Goal: Communication & Community: Answer question/provide support

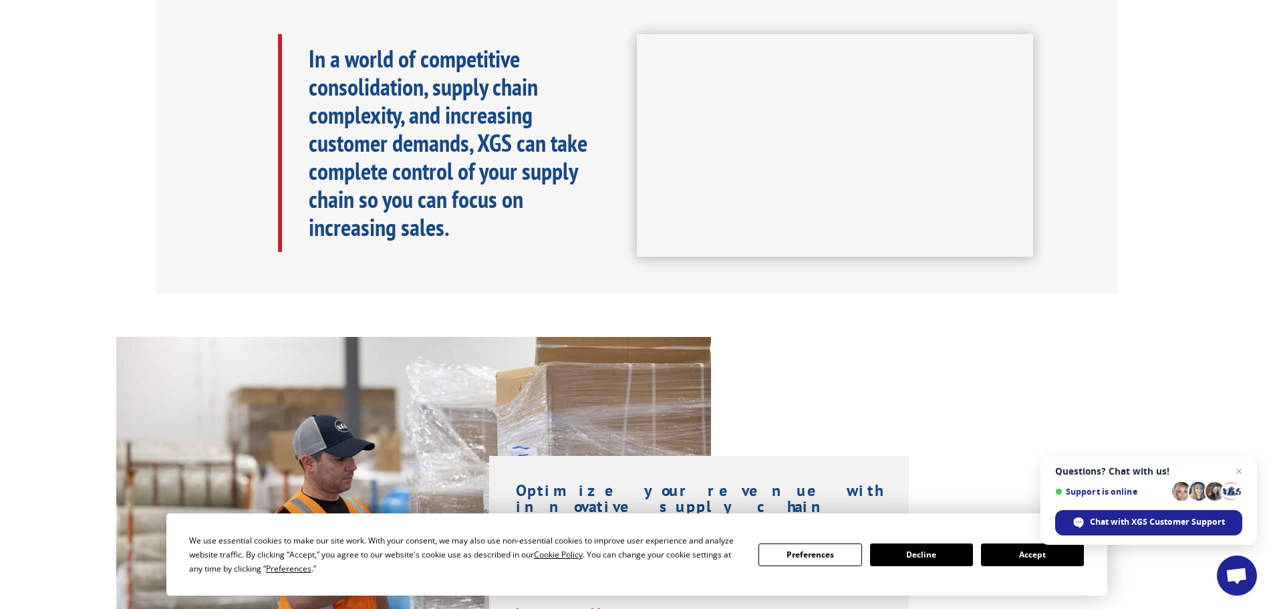
scroll to position [668, 0]
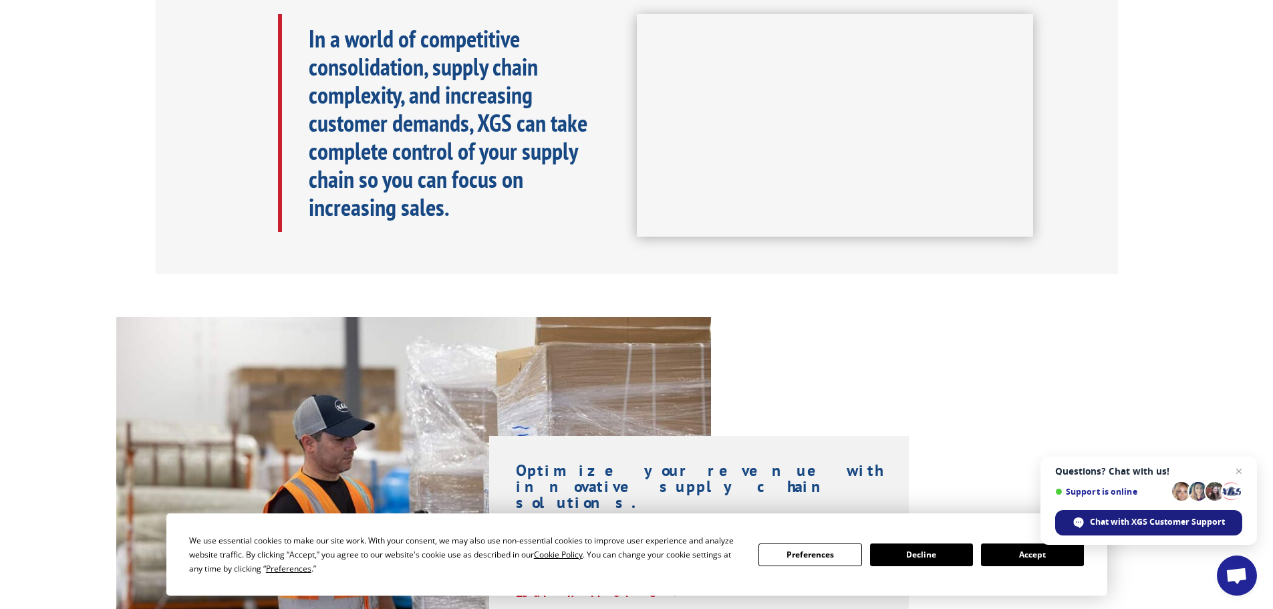
click at [1141, 523] on span "Chat with XGS Customer Support" at bounding box center [1157, 522] width 135 height 12
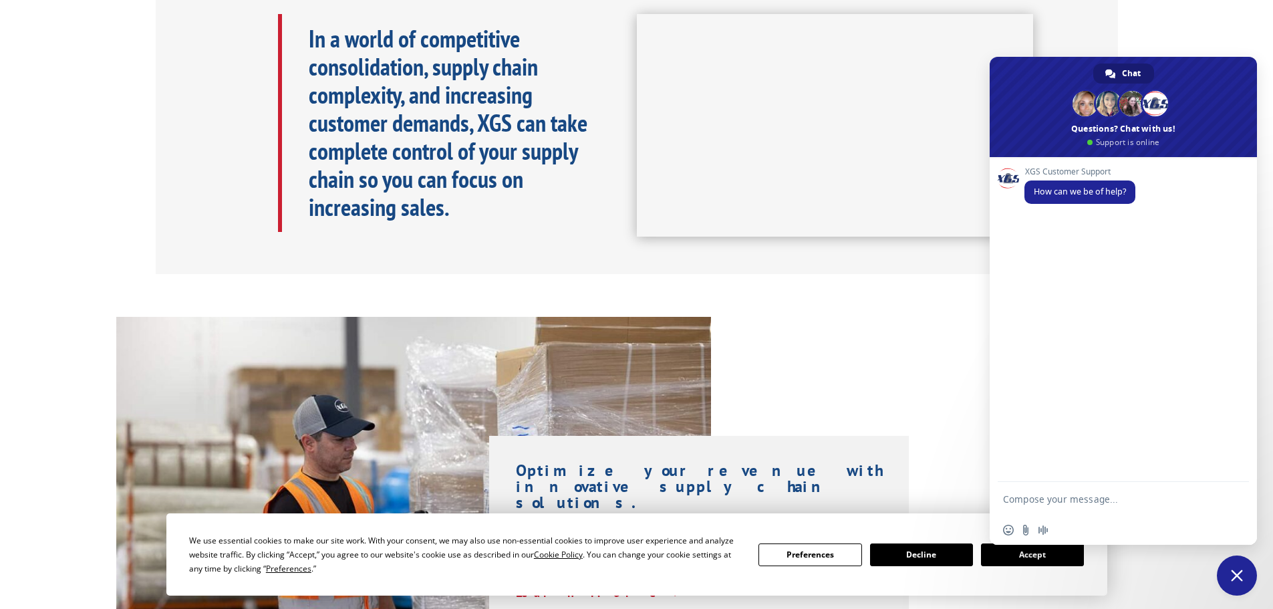
click at [1079, 502] on textarea "Compose your message..." at bounding box center [1110, 498] width 214 height 33
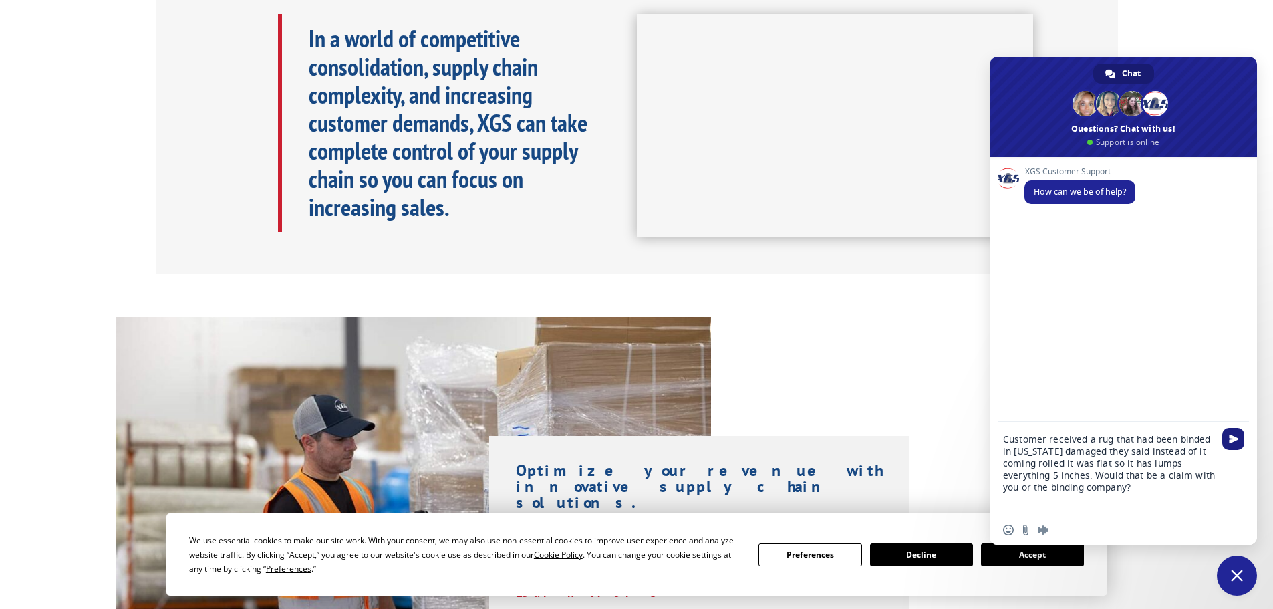
type textarea "Customer received a rug that had been binded in [US_STATE] damaged they said in…"
click at [1228, 445] on span "Send" at bounding box center [1233, 439] width 22 height 22
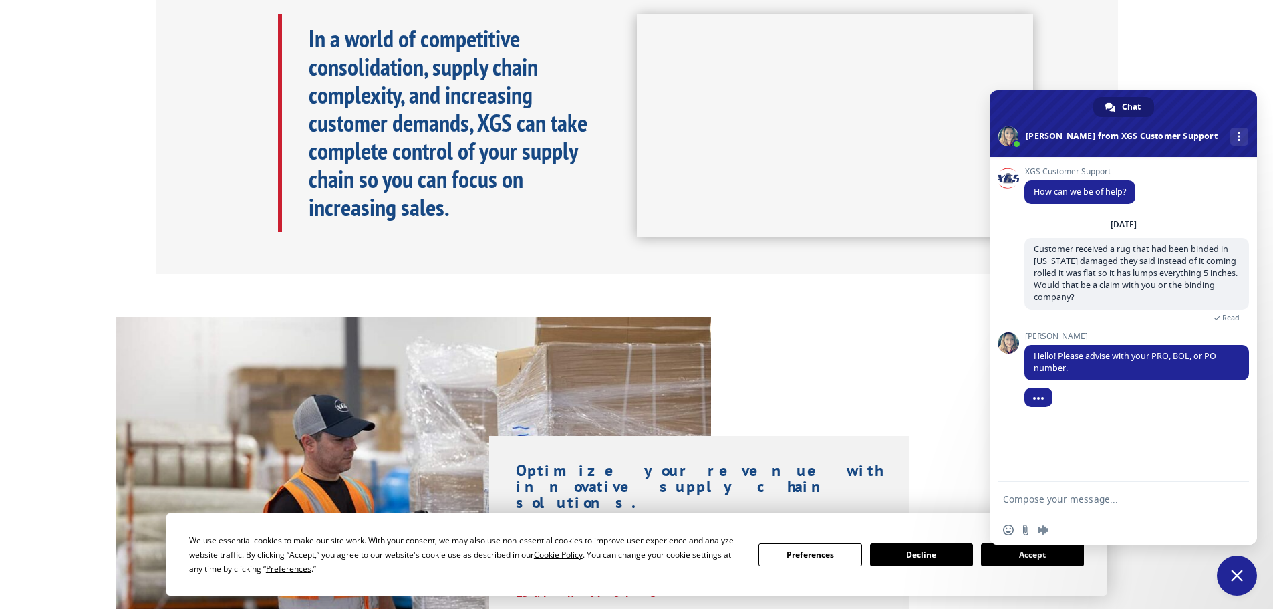
click at [1087, 500] on textarea "Compose your message..." at bounding box center [1110, 498] width 214 height 33
paste textarea "BOL 16638471"
click at [1027, 499] on textarea "BOL 16638471" at bounding box center [1110, 498] width 214 height 33
type textarea "BOL 16638471"
click at [1238, 503] on span "Send" at bounding box center [1234, 499] width 10 height 10
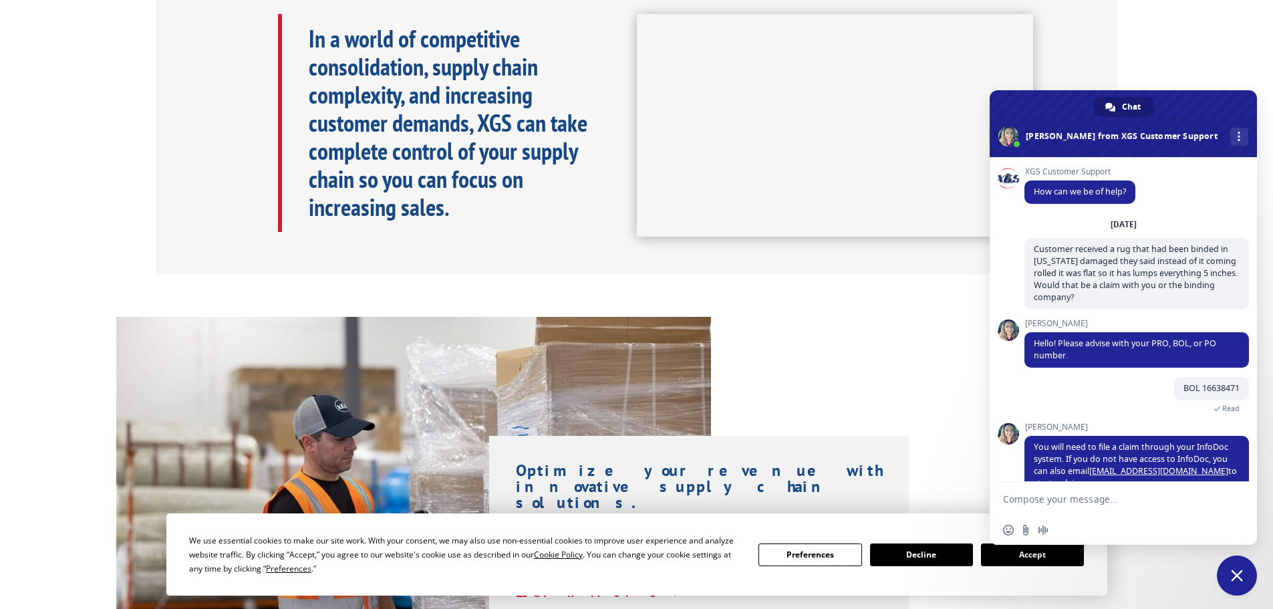
scroll to position [28, 0]
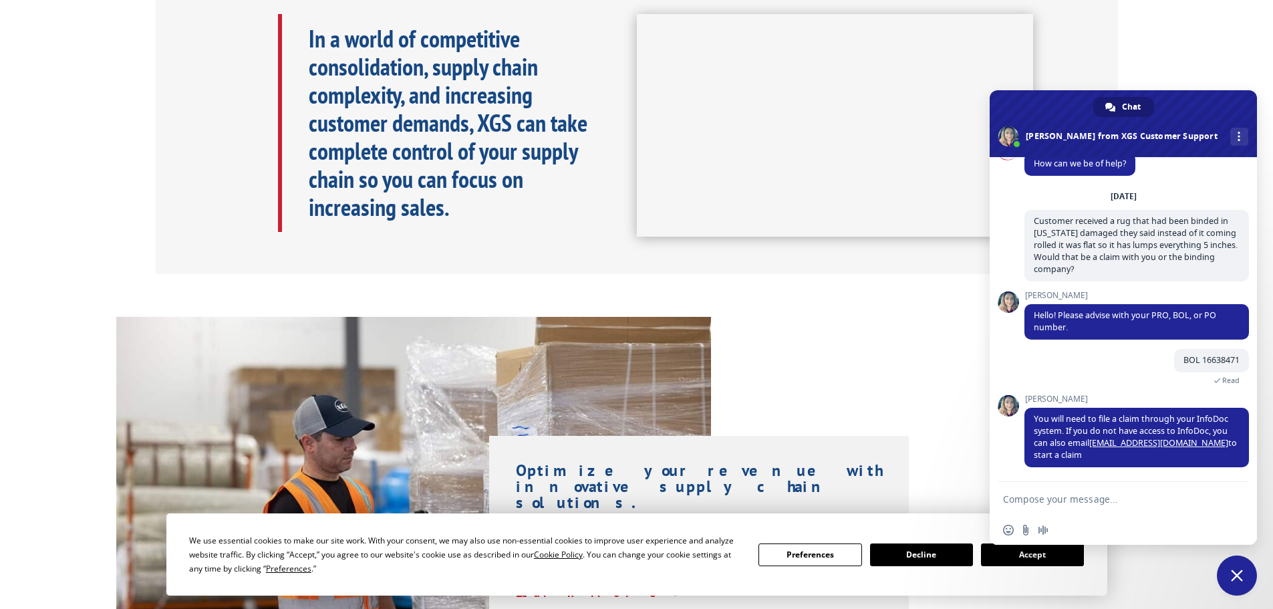
click at [1103, 497] on textarea "Compose your message..." at bounding box center [1110, 498] width 214 height 33
type textarea "Ok thank you."
click at [1226, 493] on span "Send" at bounding box center [1233, 499] width 22 height 22
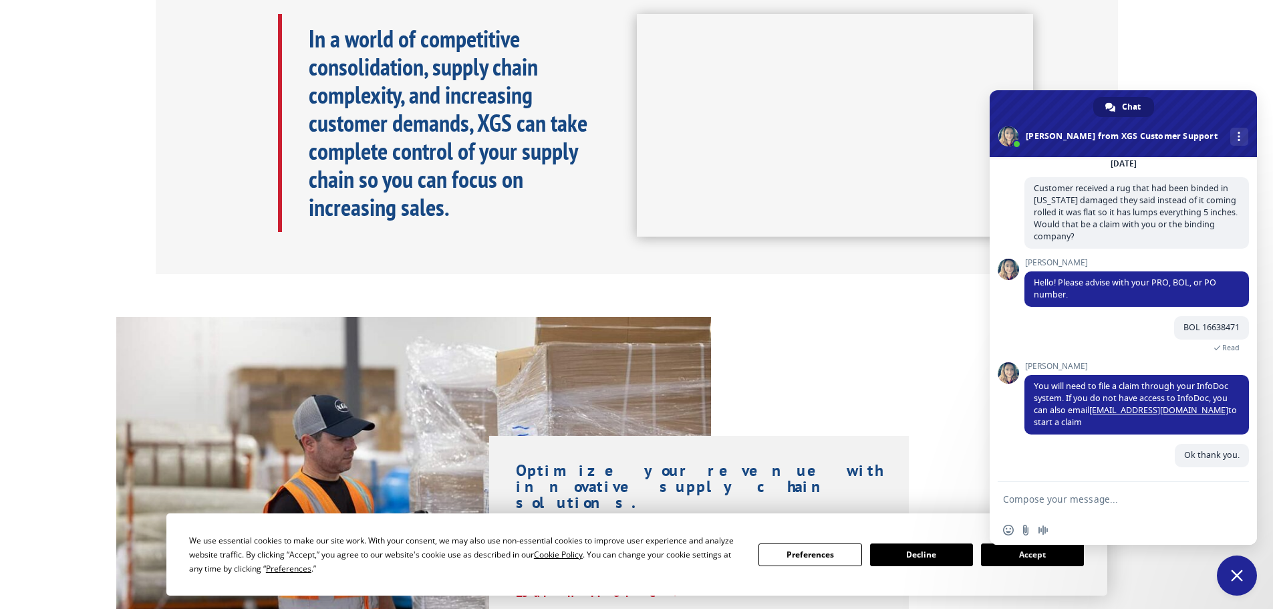
scroll to position [61, 0]
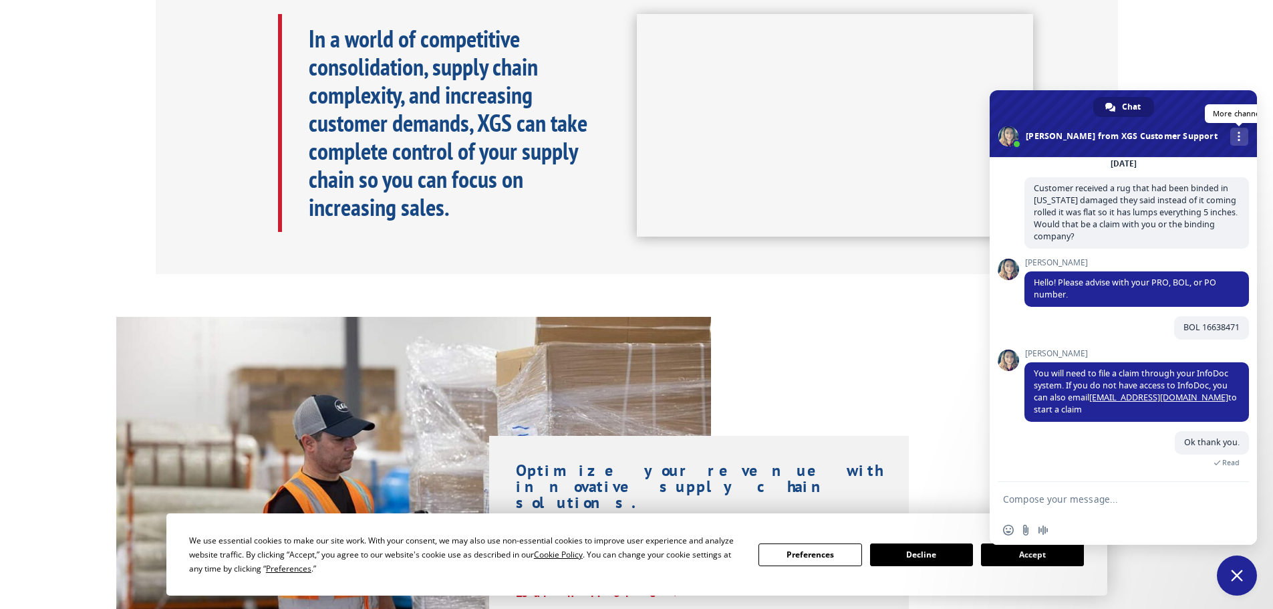
click at [1230, 141] on link "More channels" at bounding box center [1239, 137] width 18 height 18
click at [1216, 107] on span at bounding box center [1123, 123] width 267 height 67
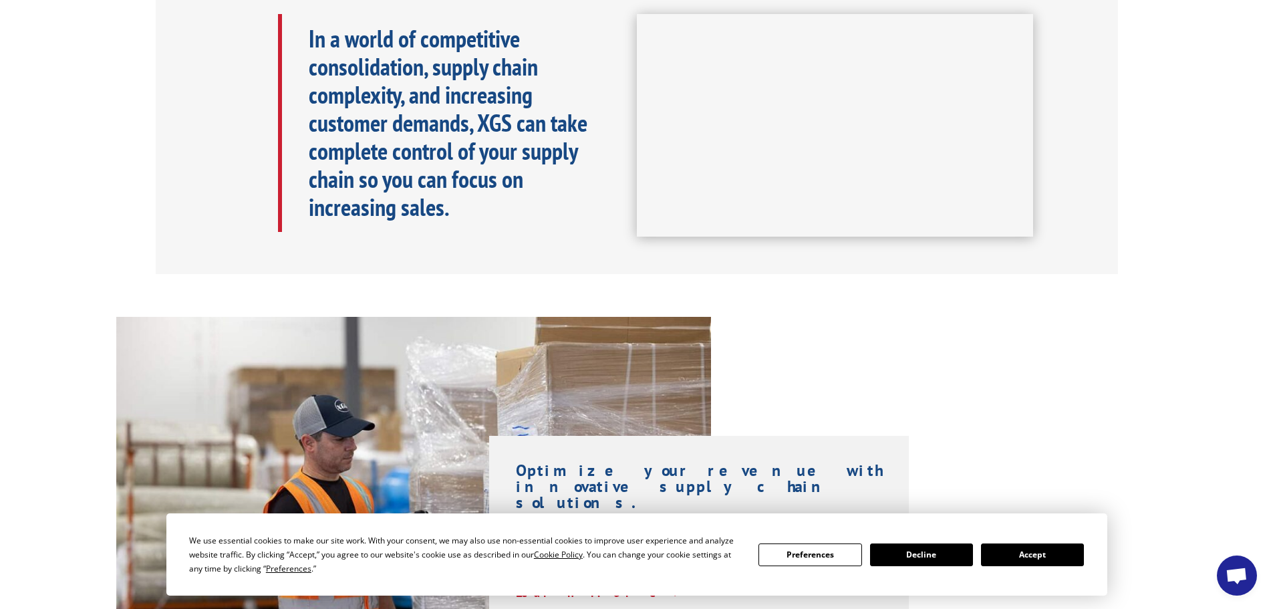
click at [1230, 561] on span "Open chat" at bounding box center [1237, 575] width 40 height 40
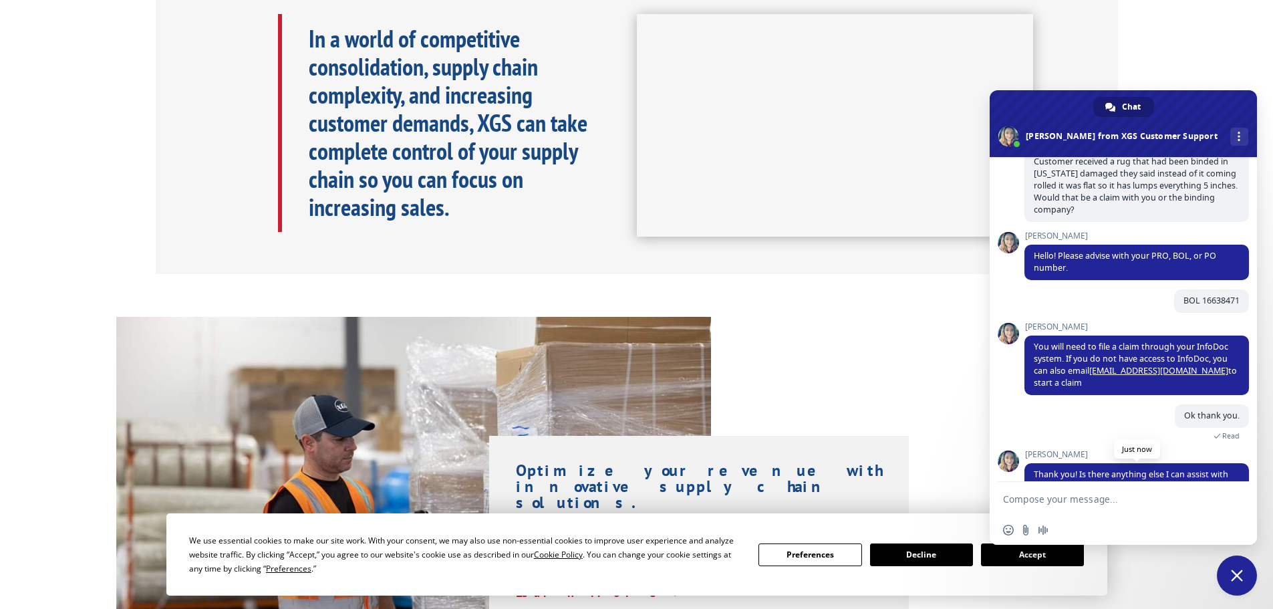
scroll to position [119, 0]
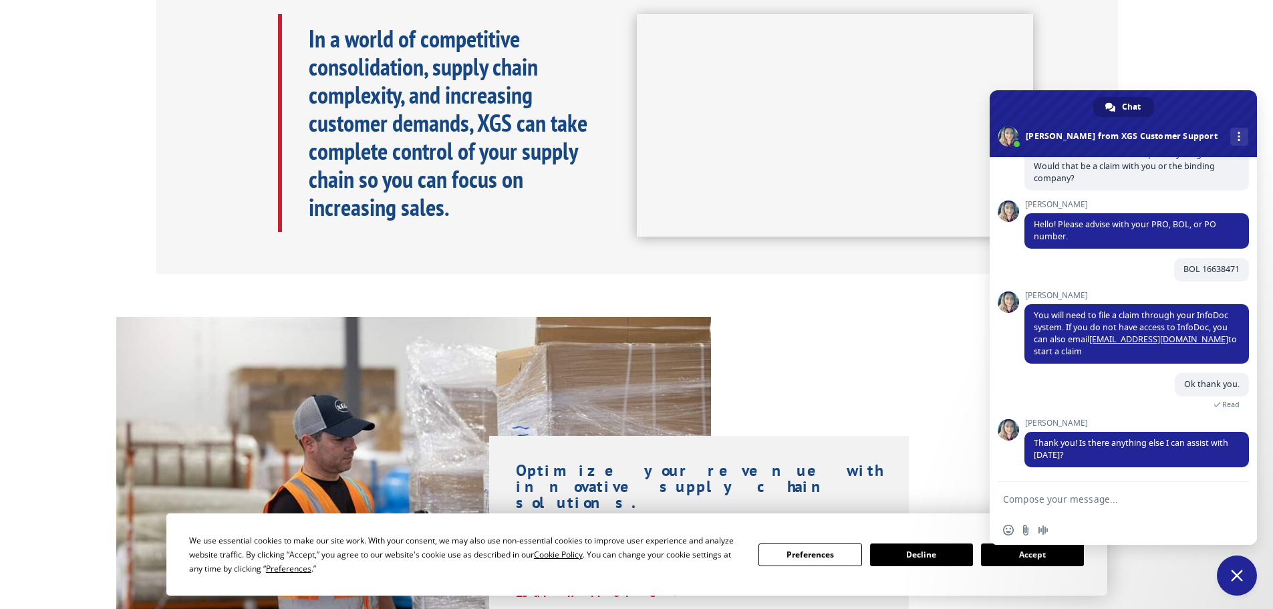
click at [1085, 502] on textarea "Compose your message..." at bounding box center [1110, 498] width 214 height 33
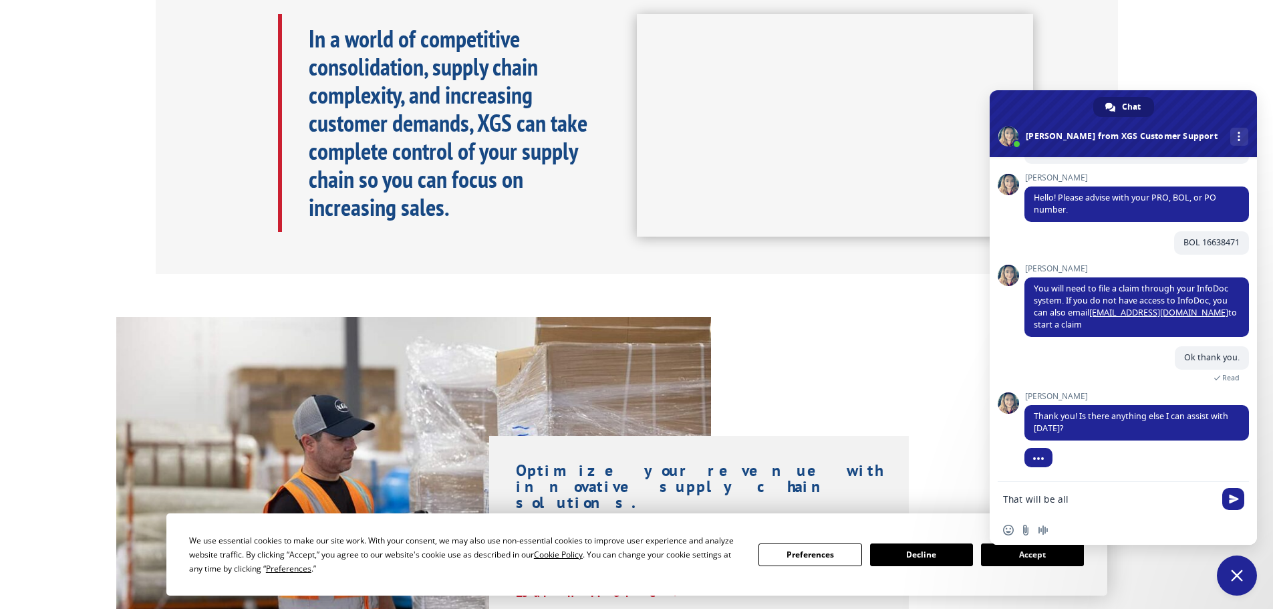
type textarea "That will be all."
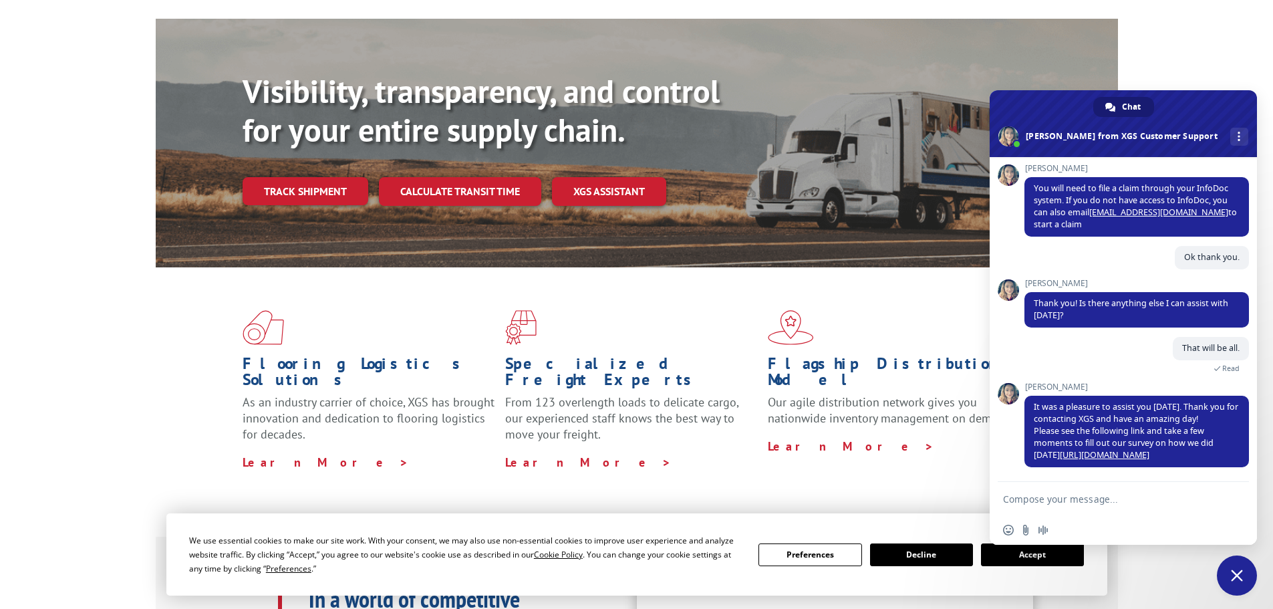
scroll to position [0, 0]
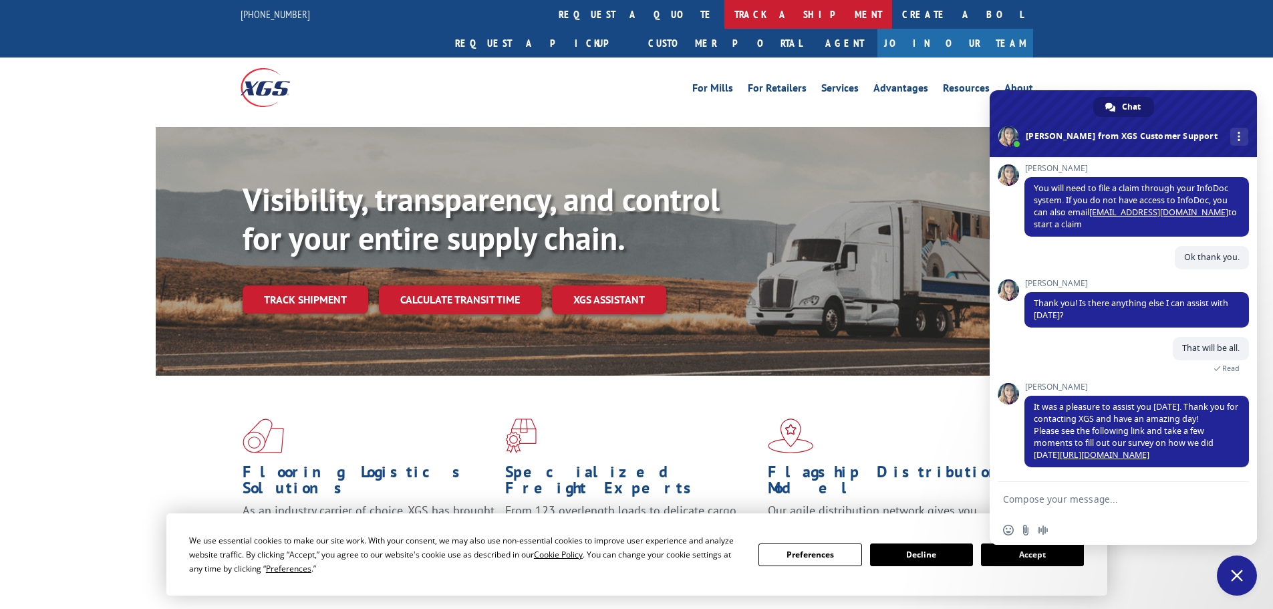
click at [724, 14] on link "track a shipment" at bounding box center [808, 14] width 168 height 29
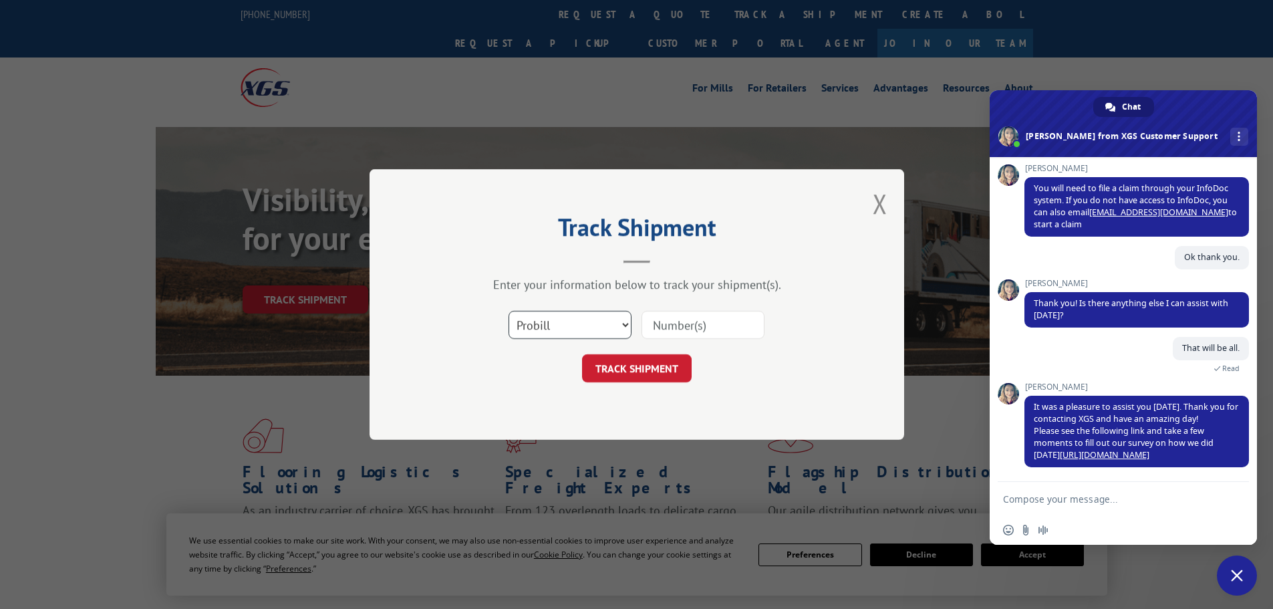
click at [589, 331] on select "Select category... Probill BOL PO" at bounding box center [570, 325] width 123 height 28
select select "bol"
click at [509, 311] on select "Select category... Probill BOL PO" at bounding box center [570, 325] width 123 height 28
click at [692, 323] on input at bounding box center [703, 325] width 123 height 28
paste input "16638471"
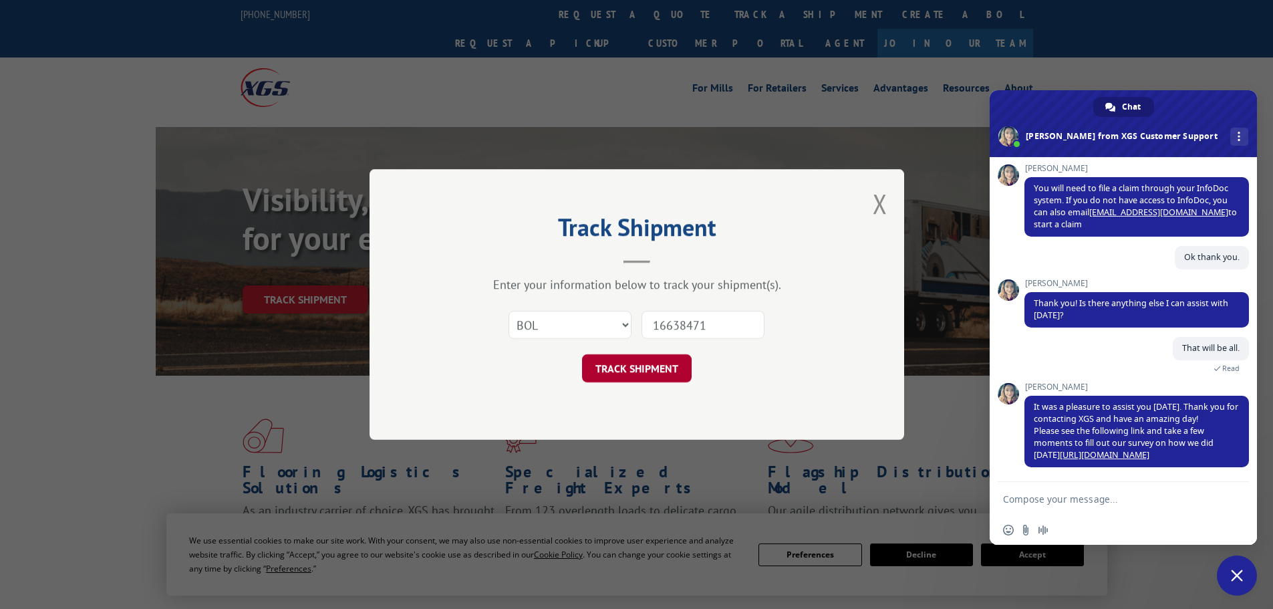
type input "16638471"
click at [669, 372] on button "TRACK SHIPMENT" at bounding box center [637, 368] width 110 height 28
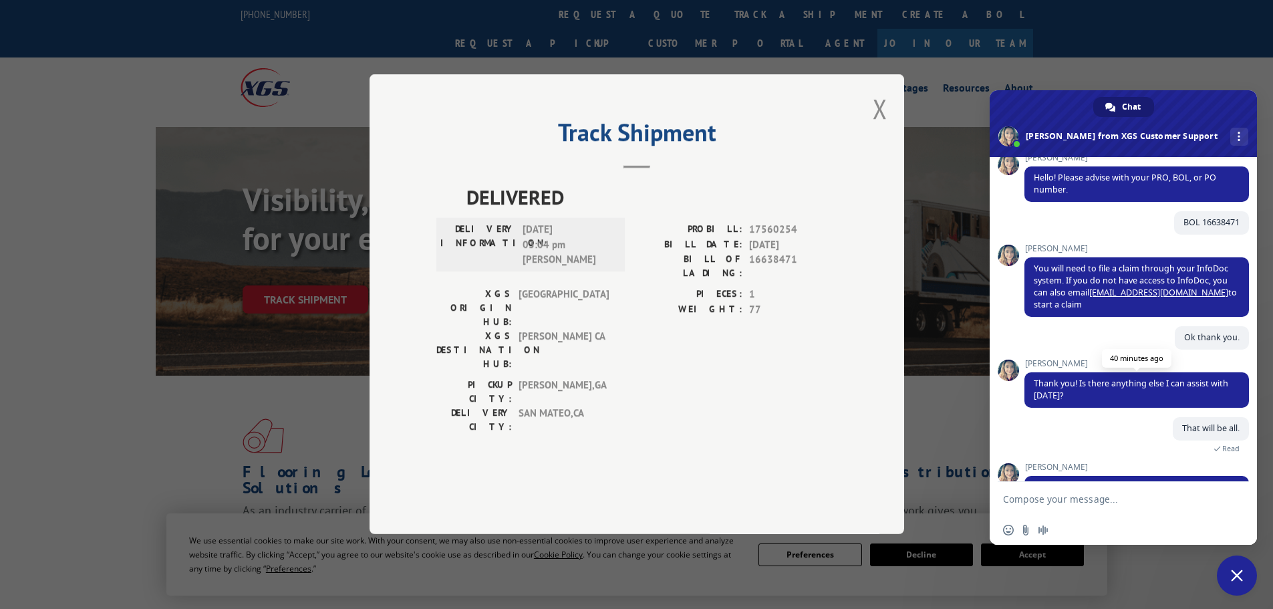
scroll to position [5, 0]
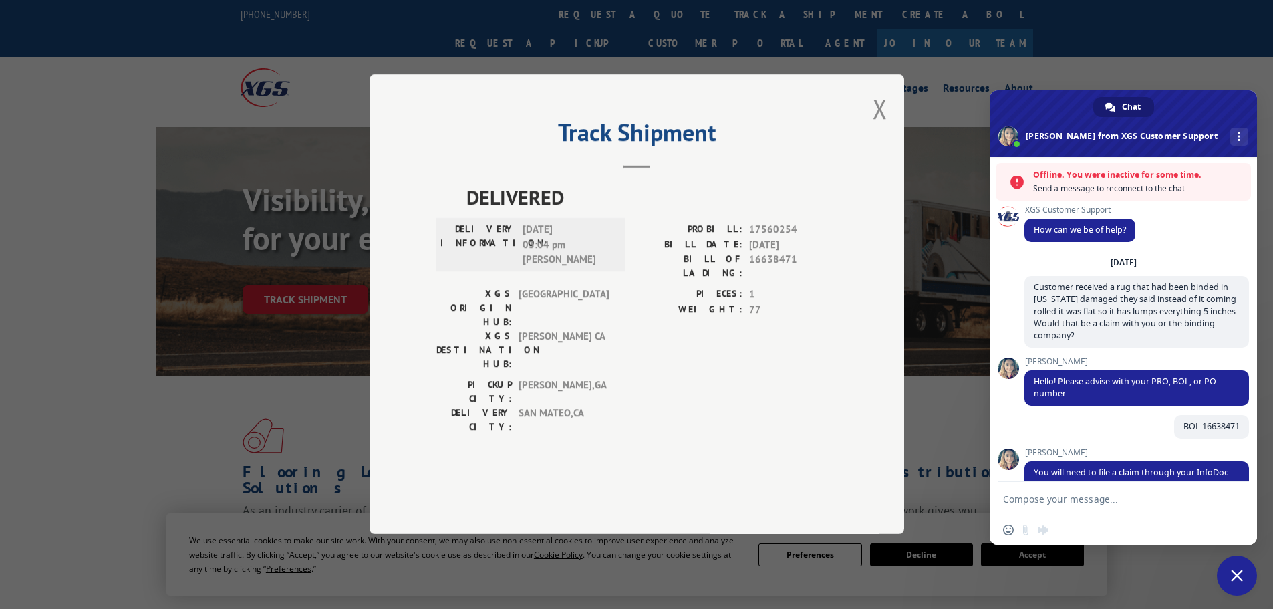
click at [1225, 569] on span "Close chat" at bounding box center [1237, 575] width 40 height 40
